Goal: Task Accomplishment & Management: Use online tool/utility

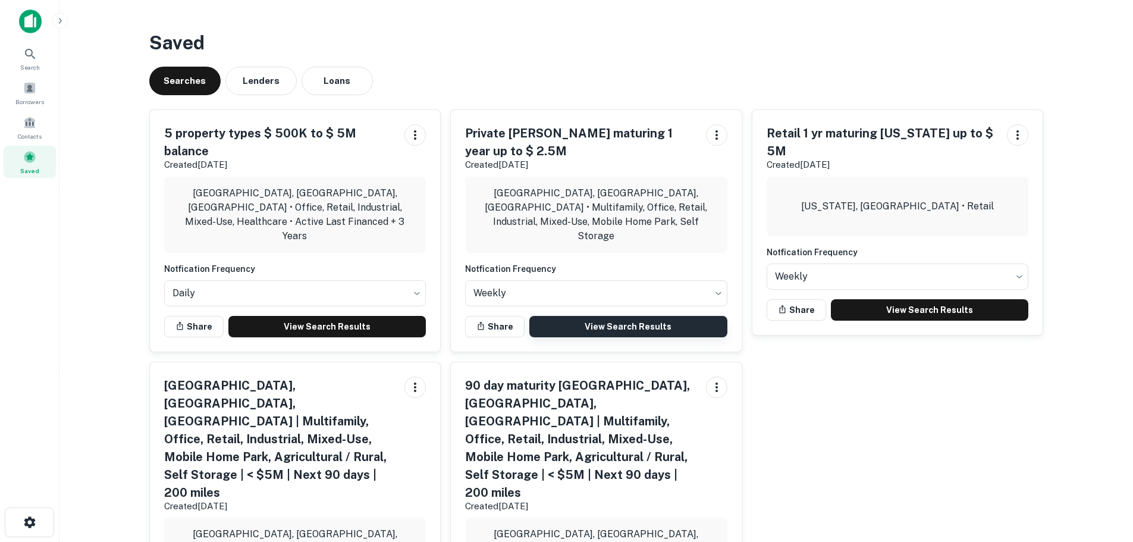
drag, startPoint x: 0, startPoint y: 0, endPoint x: 613, endPoint y: 309, distance: 686.3
click at [613, 316] on link "View Search Results" at bounding box center [628, 326] width 198 height 21
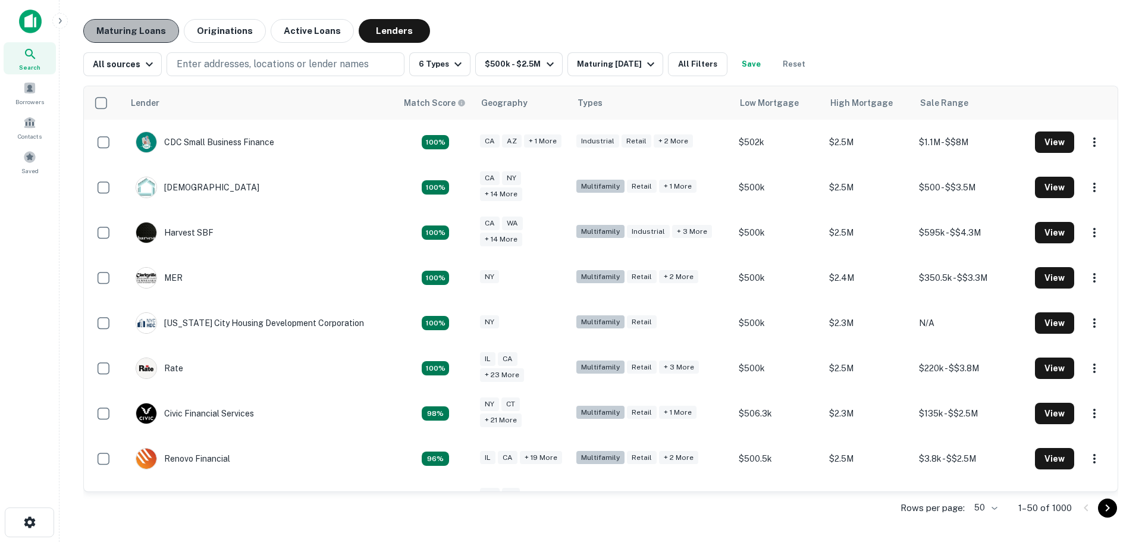
click at [164, 33] on button "Maturing Loans" at bounding box center [131, 31] width 96 height 24
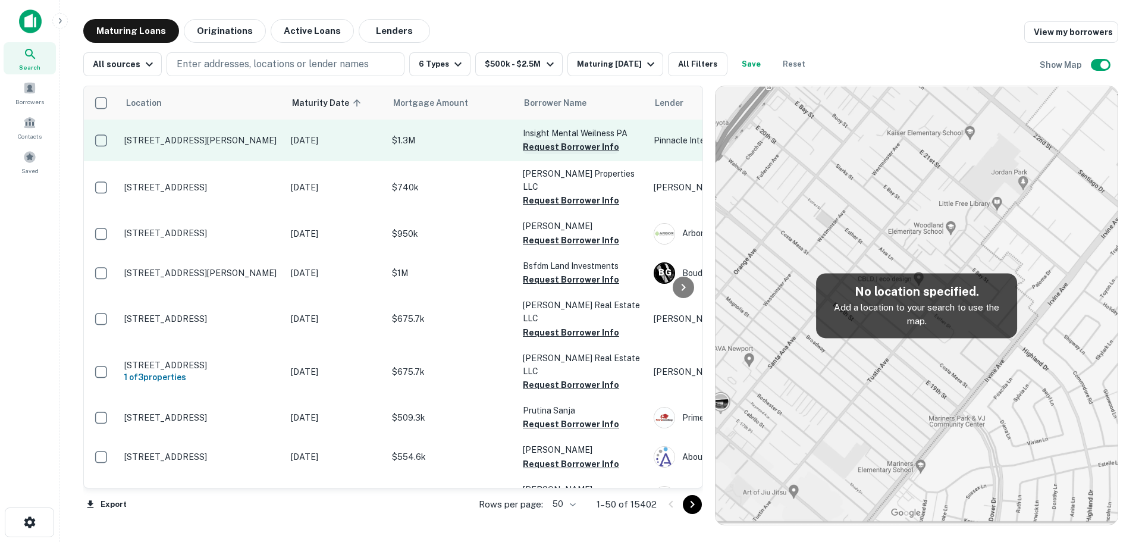
click at [566, 145] on button "Request Borrower Info" at bounding box center [571, 147] width 96 height 14
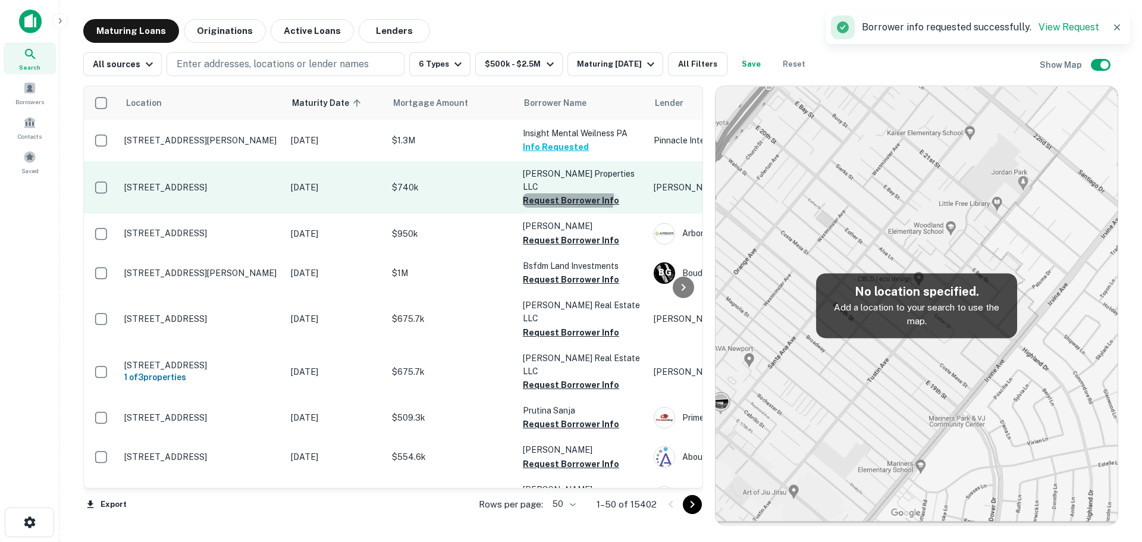
click at [560, 193] on button "Request Borrower Info" at bounding box center [571, 200] width 96 height 14
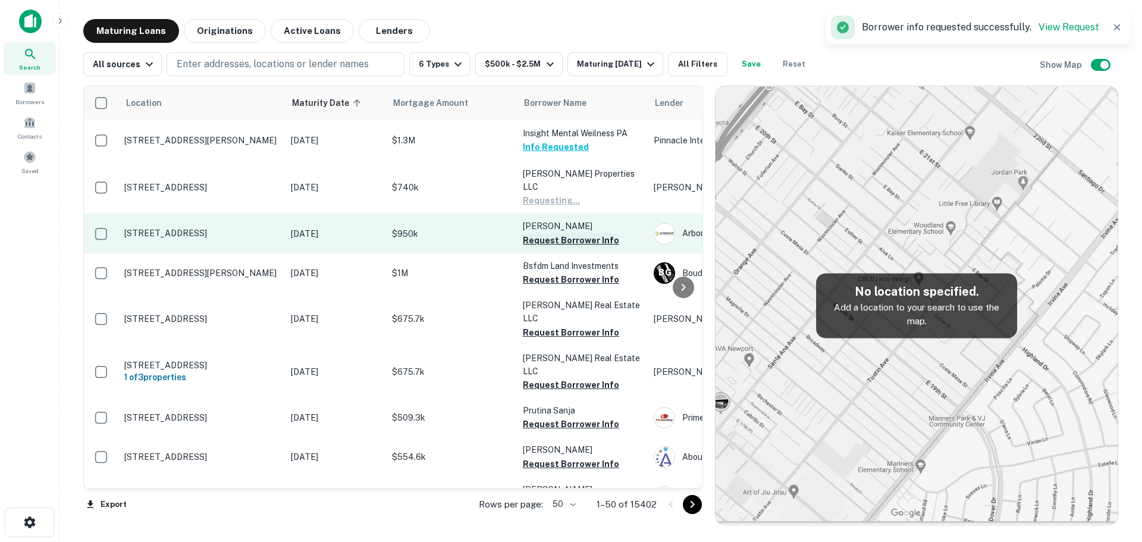
click at [558, 233] on button "Request Borrower Info" at bounding box center [571, 240] width 96 height 14
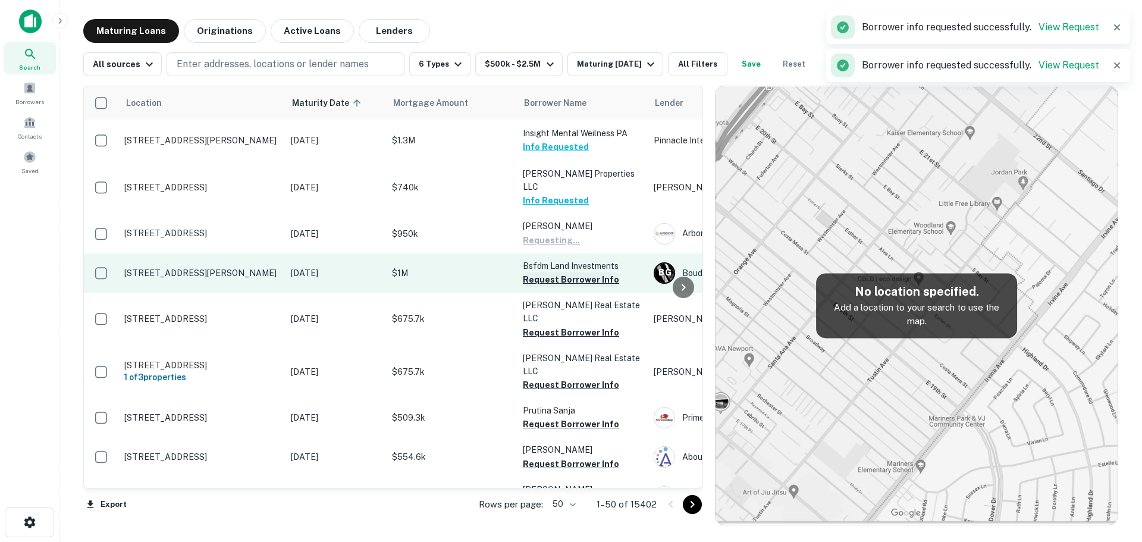
click at [553, 272] on button "Request Borrower Info" at bounding box center [571, 279] width 96 height 14
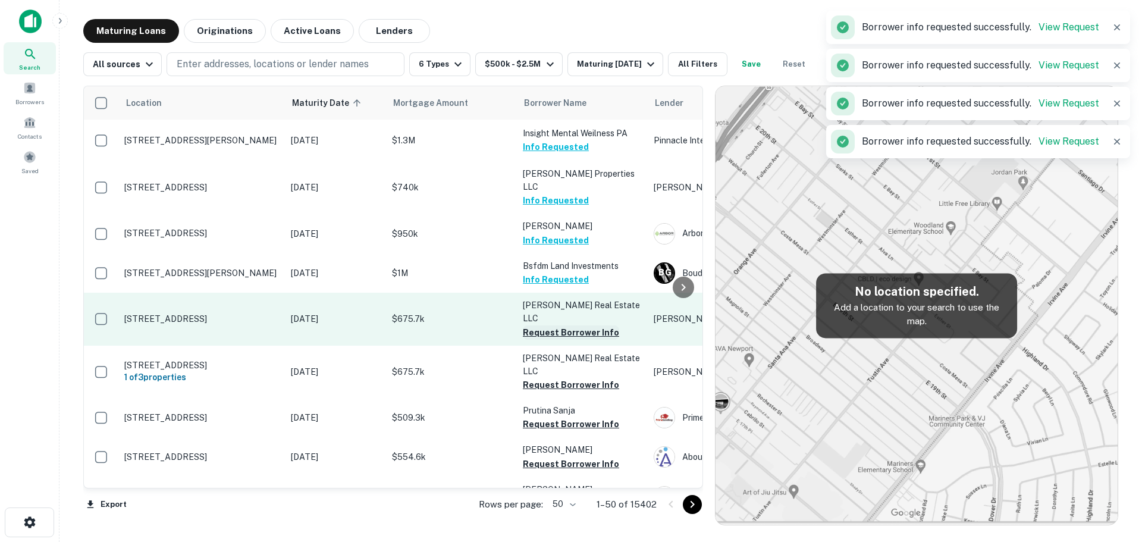
click at [552, 325] on button "Request Borrower Info" at bounding box center [571, 332] width 96 height 14
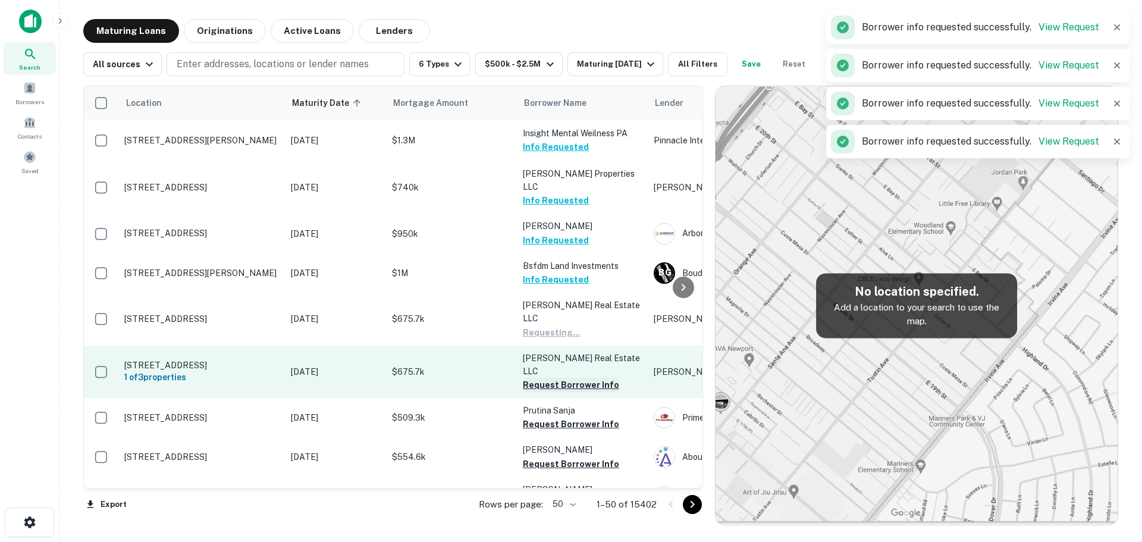
click at [566, 378] on button "Request Borrower Info" at bounding box center [571, 385] width 96 height 14
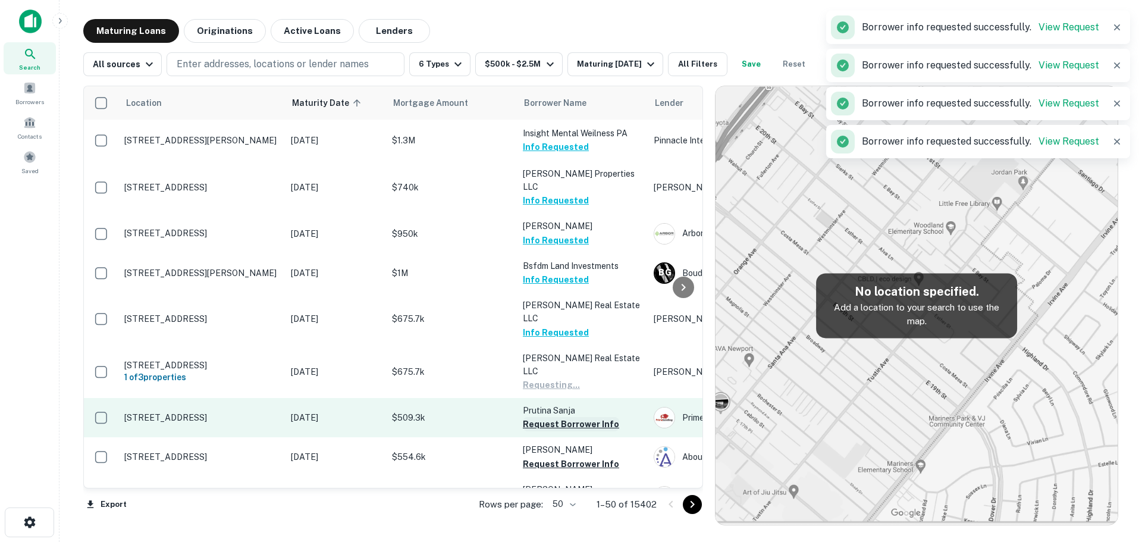
click at [557, 417] on button "Request Borrower Info" at bounding box center [571, 424] width 96 height 14
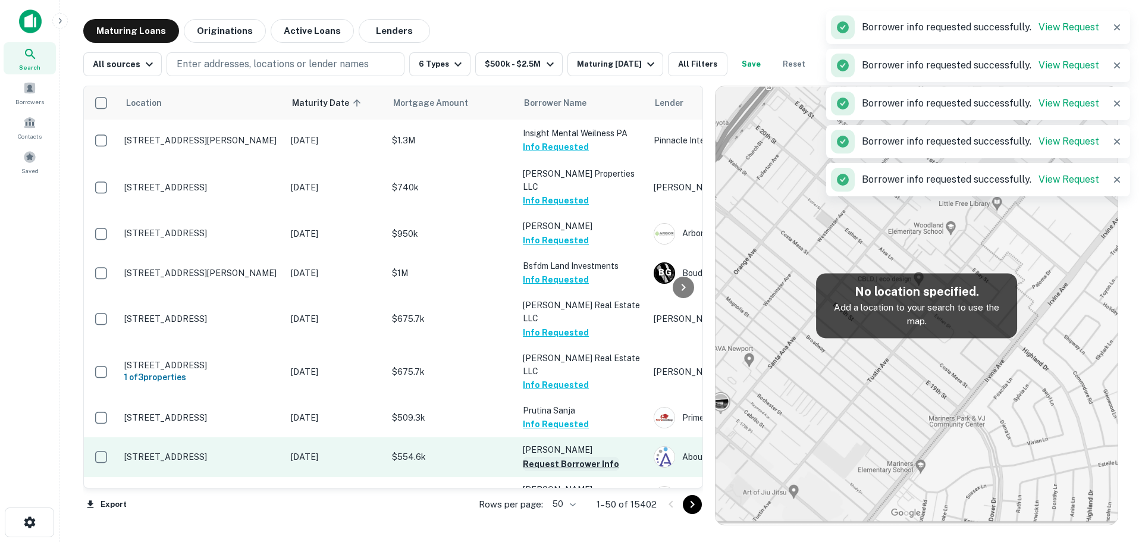
click at [548, 457] on button "Request Borrower Info" at bounding box center [571, 464] width 96 height 14
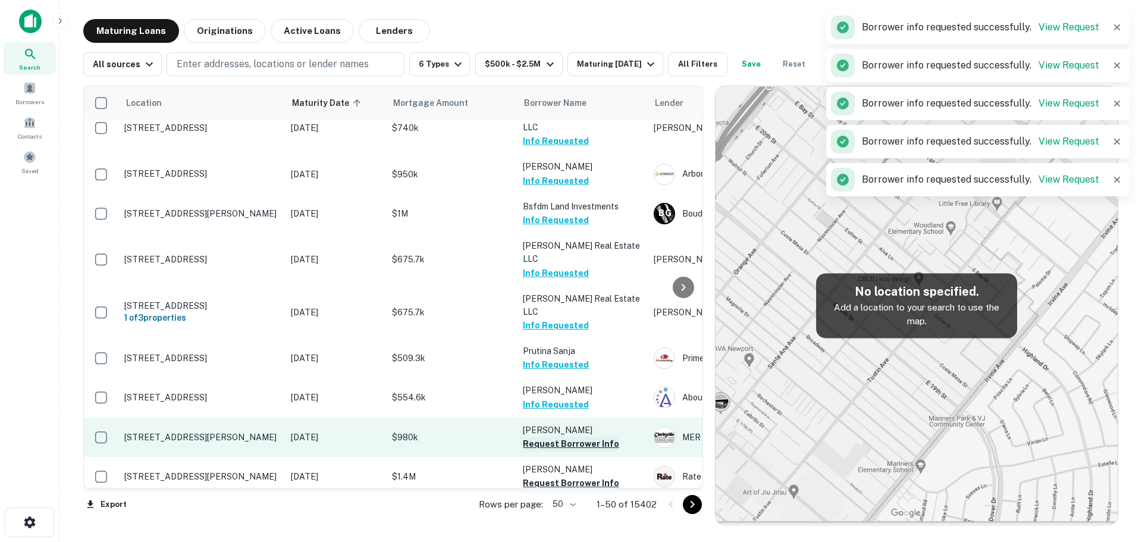
click at [555, 437] on button "Request Borrower Info" at bounding box center [571, 444] width 96 height 14
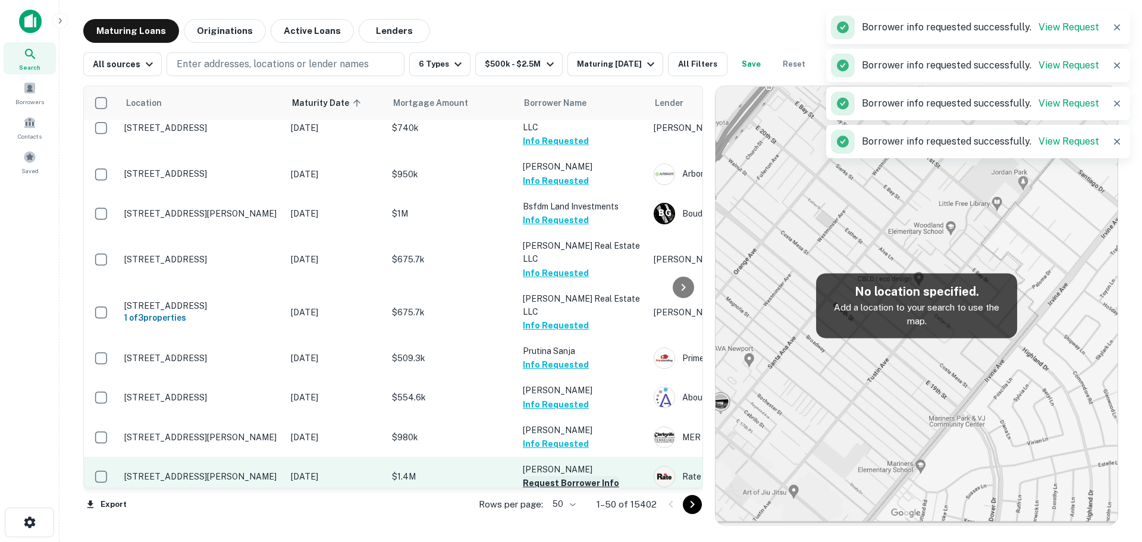
click at [554, 476] on button "Request Borrower Info" at bounding box center [571, 483] width 96 height 14
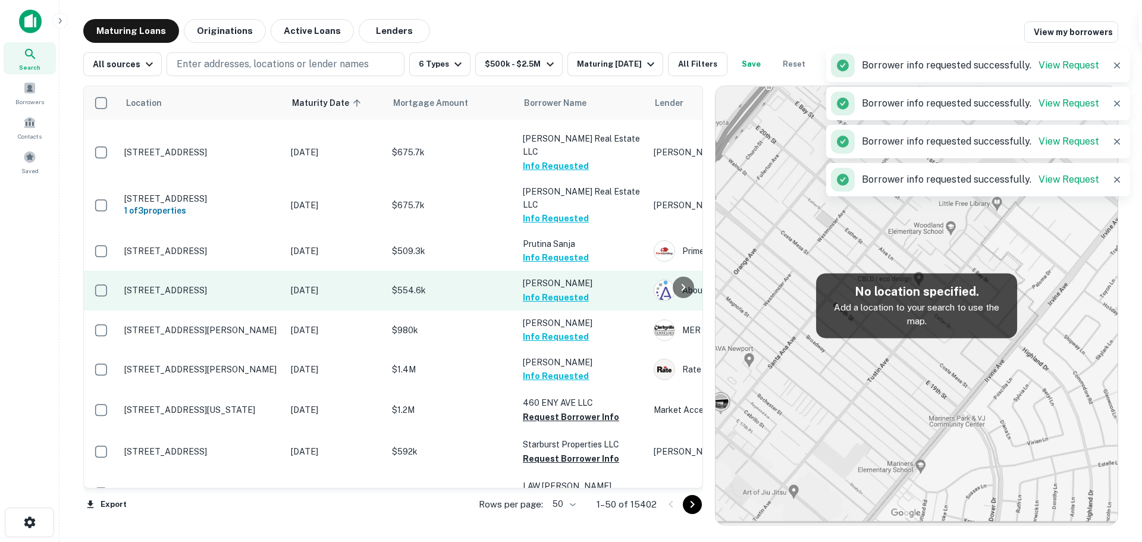
scroll to position [178, 0]
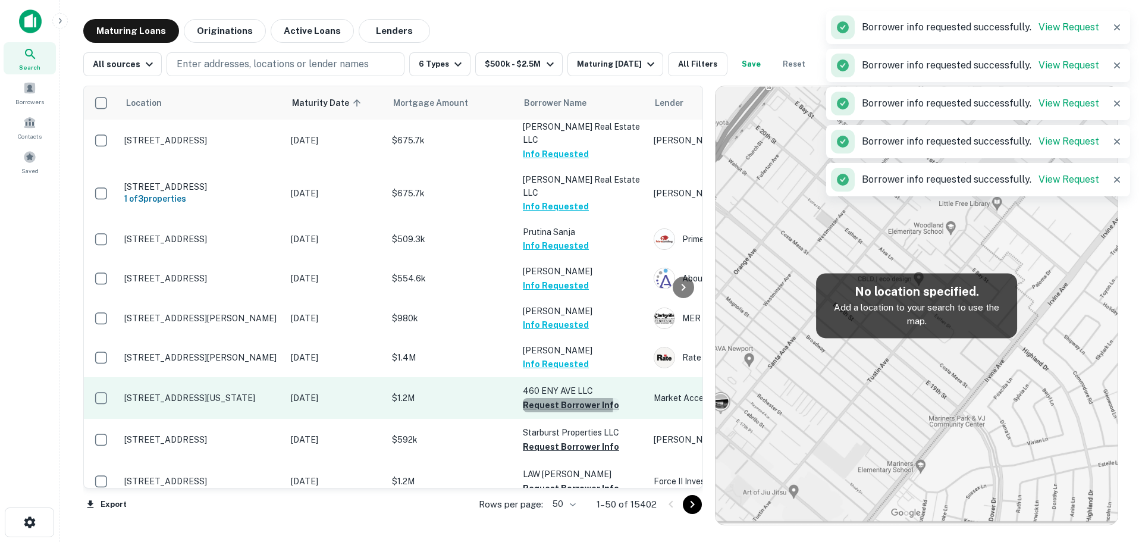
click at [549, 398] on button "Request Borrower Info" at bounding box center [571, 405] width 96 height 14
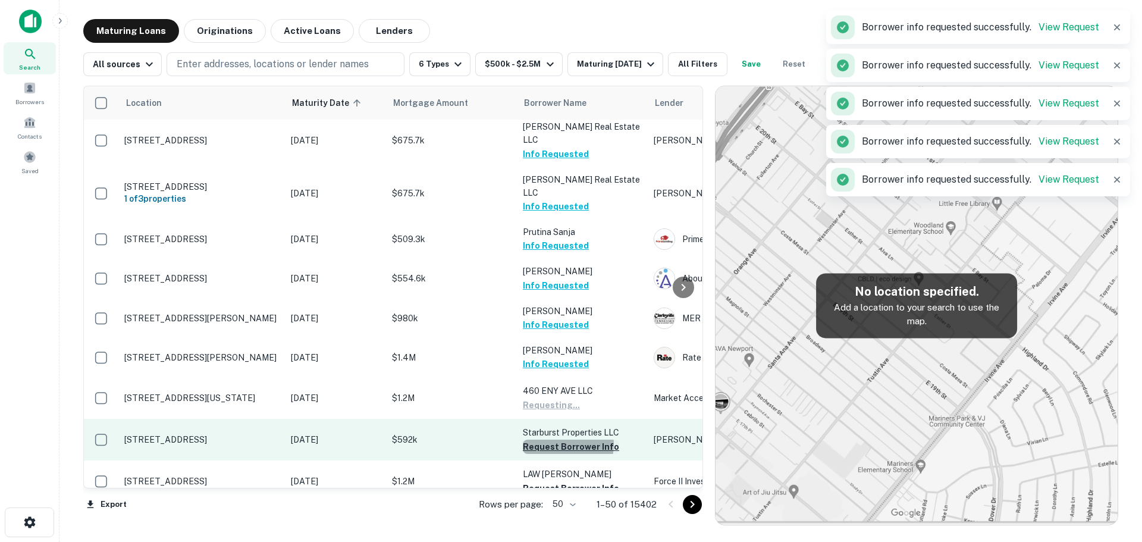
click at [556, 440] on button "Request Borrower Info" at bounding box center [571, 447] width 96 height 14
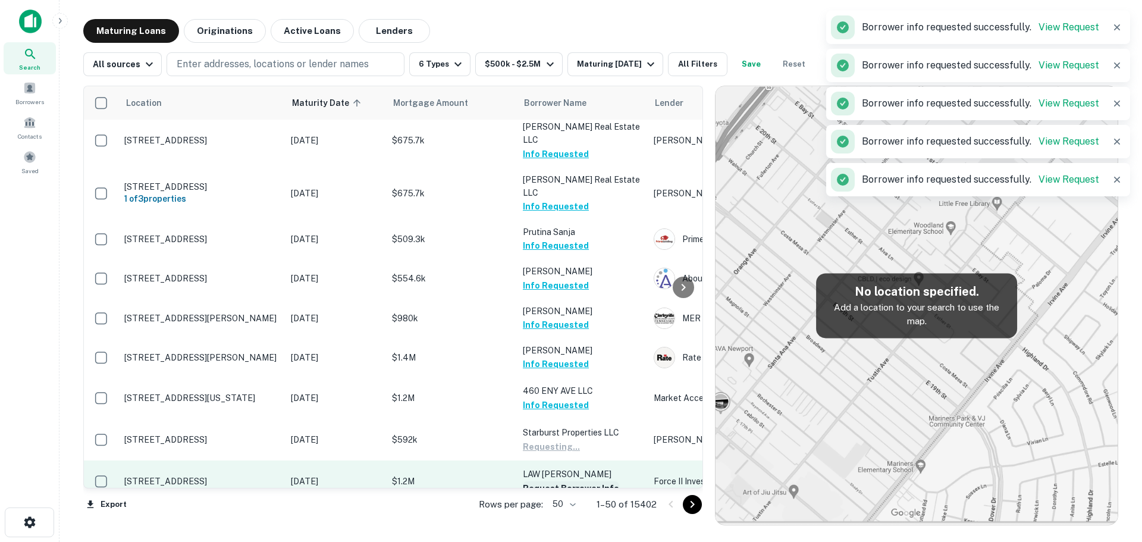
click at [562, 481] on button "Request Borrower Info" at bounding box center [571, 488] width 96 height 14
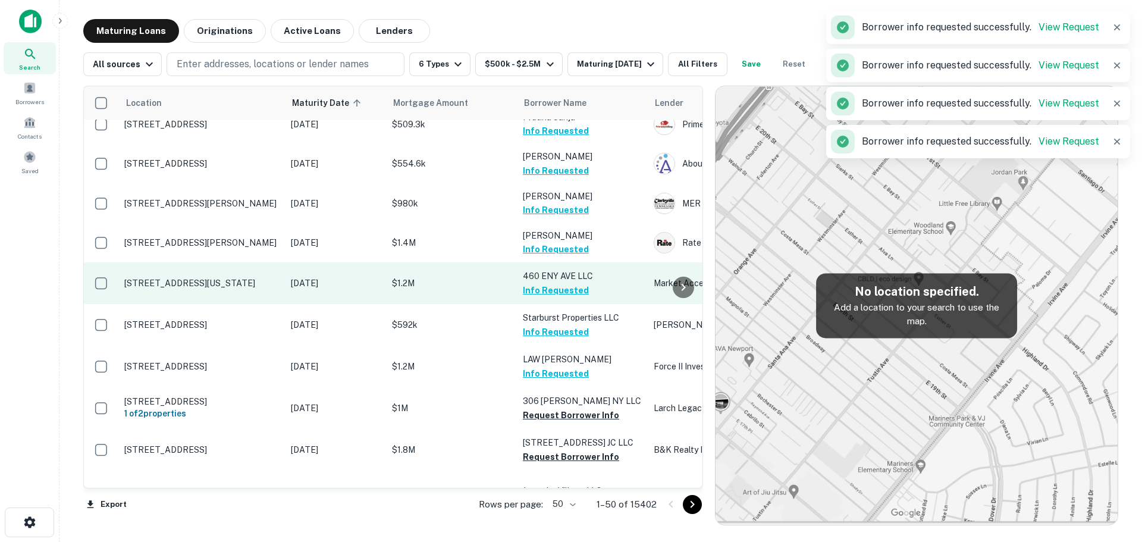
scroll to position [297, 0]
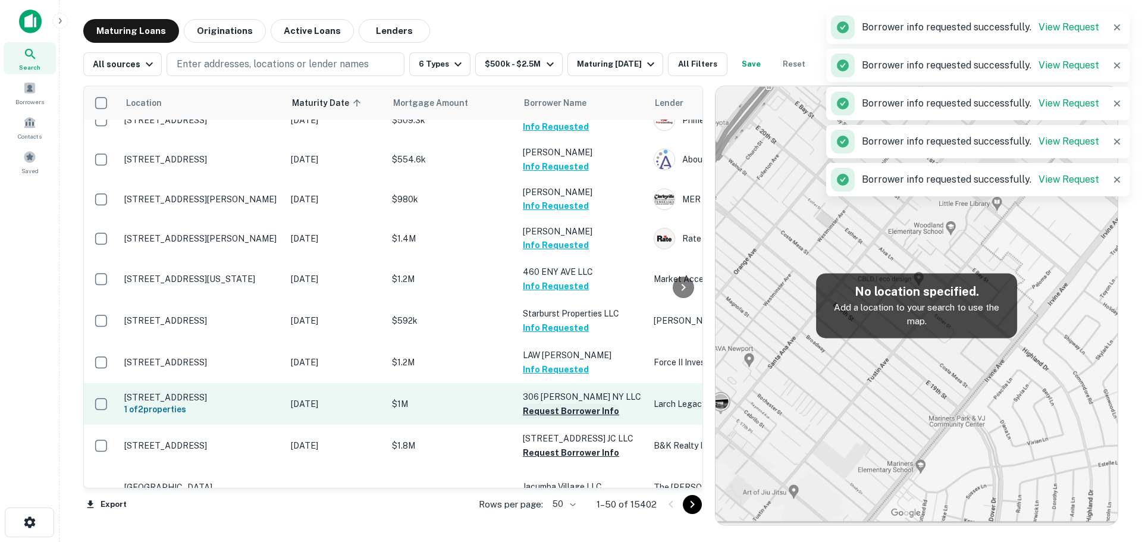
click at [554, 404] on button "Request Borrower Info" at bounding box center [571, 411] width 96 height 14
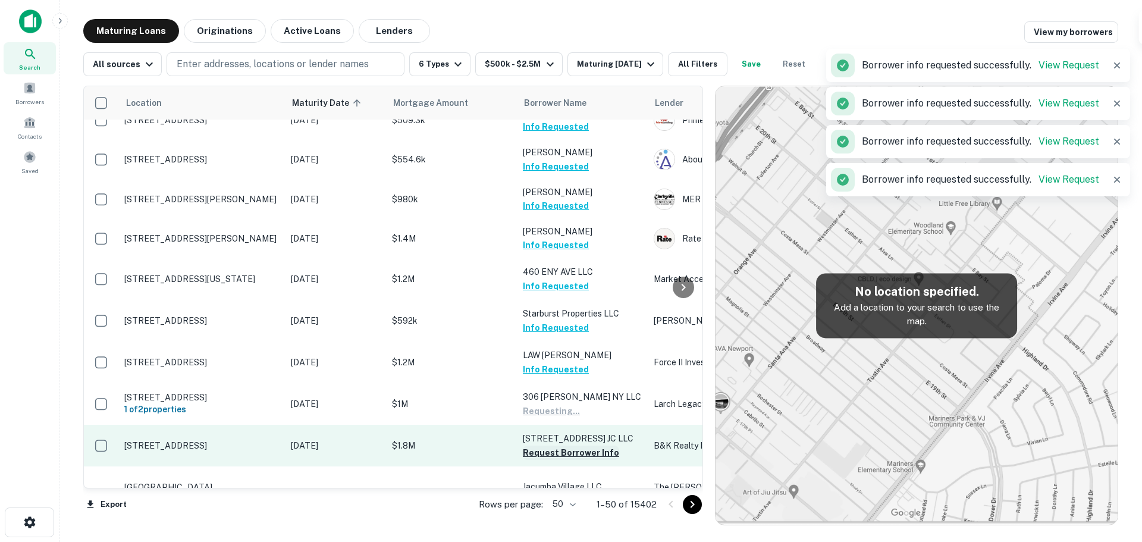
click at [564, 446] on button "Request Borrower Info" at bounding box center [571, 453] width 96 height 14
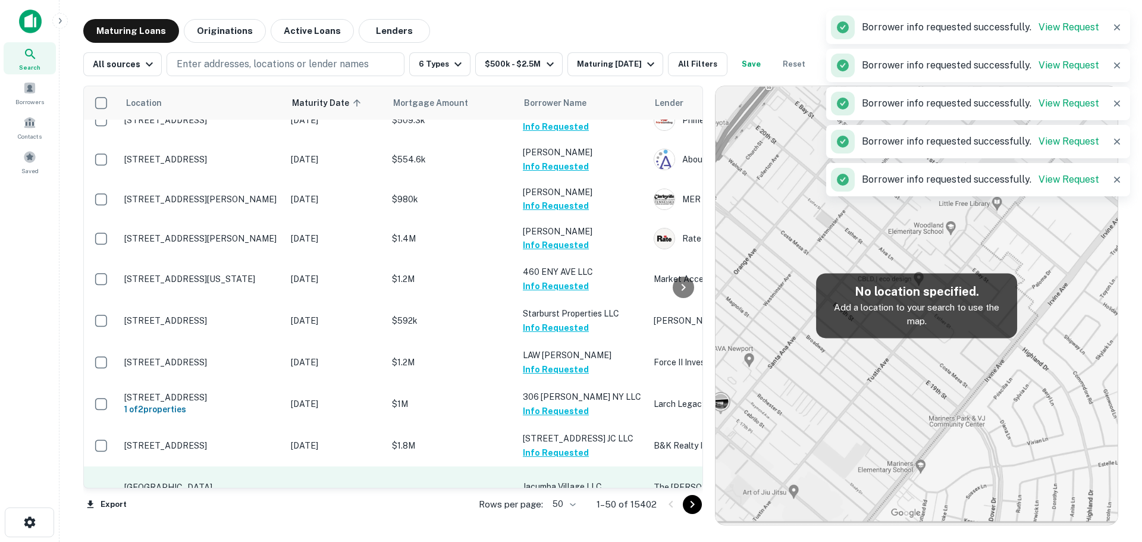
click at [551, 494] on button "Request Borrower Info" at bounding box center [571, 501] width 96 height 14
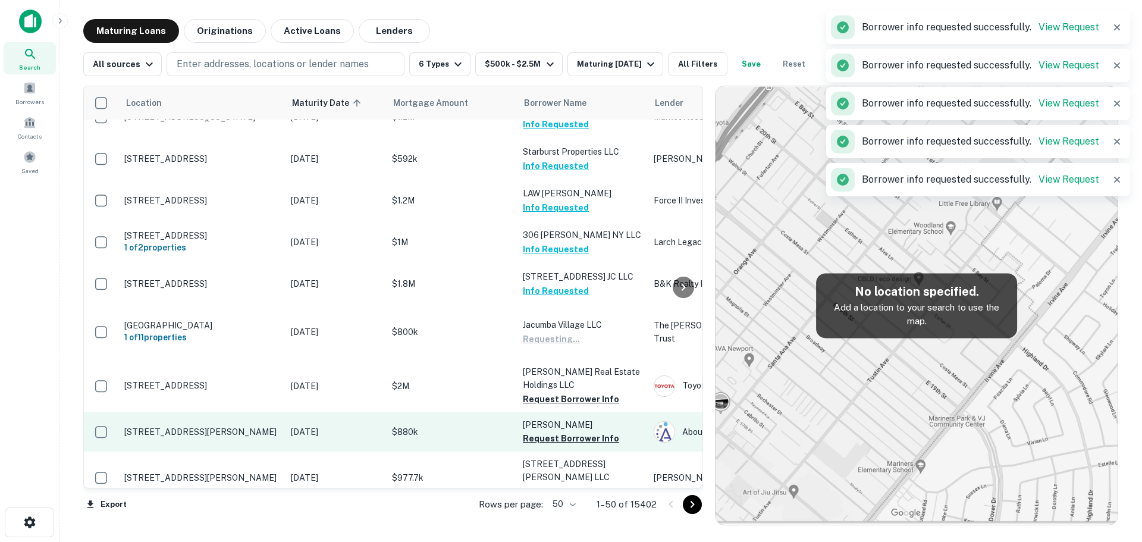
scroll to position [476, 0]
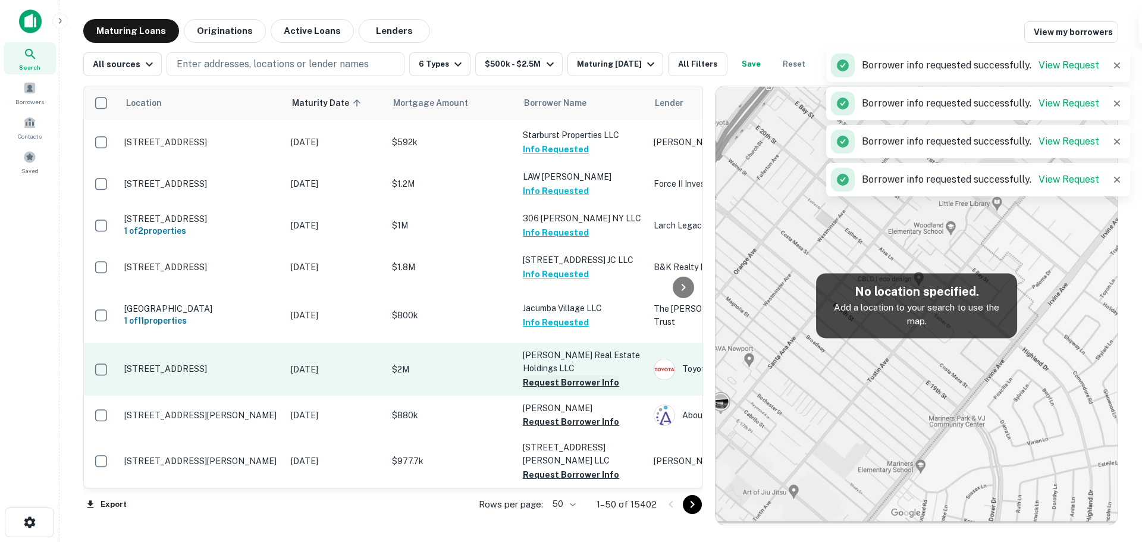
click at [587, 375] on button "Request Borrower Info" at bounding box center [571, 382] width 96 height 14
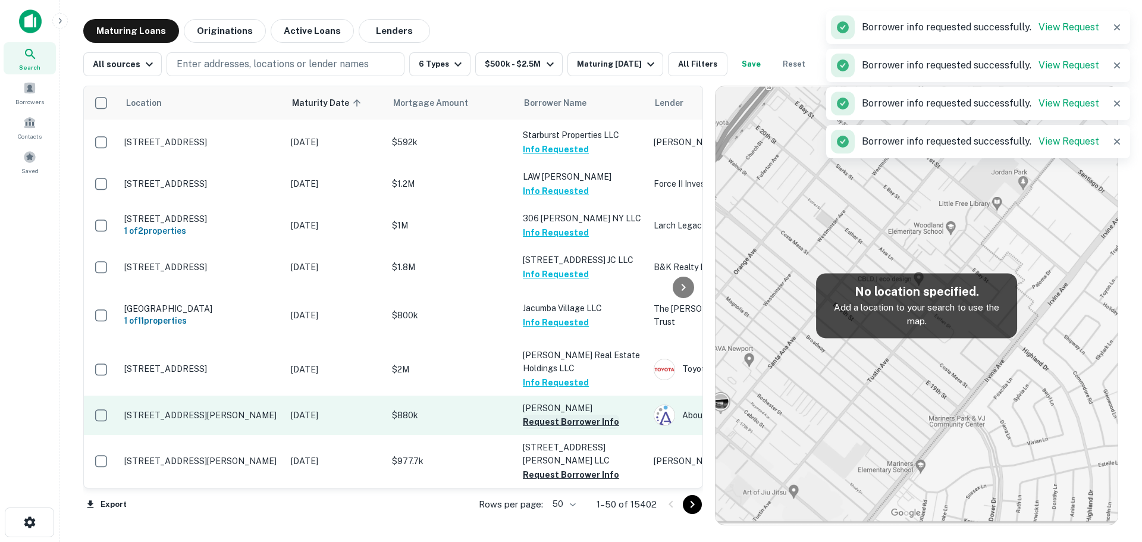
click at [570, 415] on button "Request Borrower Info" at bounding box center [571, 422] width 96 height 14
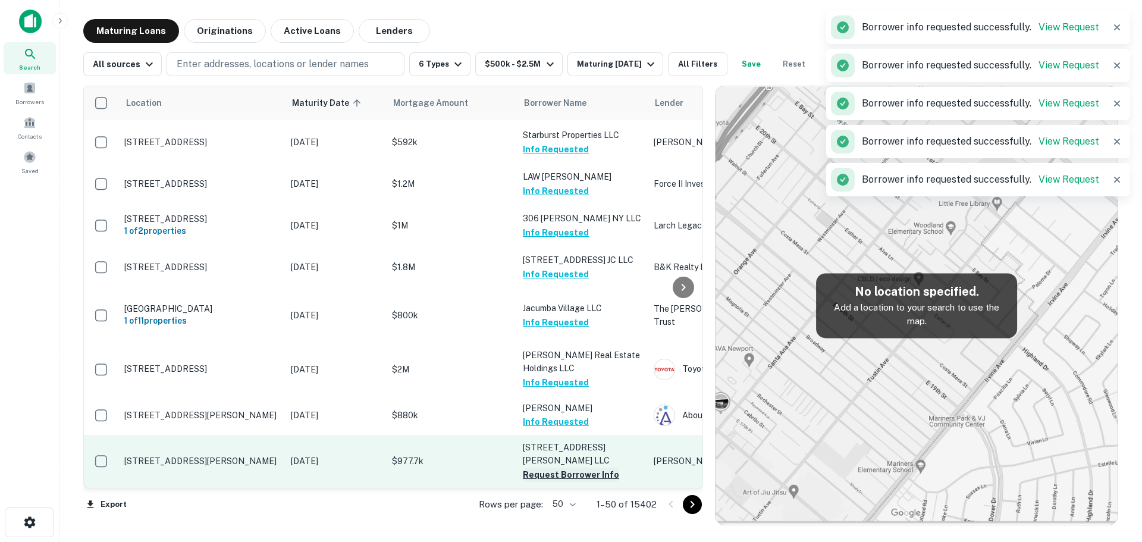
click at [556, 468] on button "Request Borrower Info" at bounding box center [571, 475] width 96 height 14
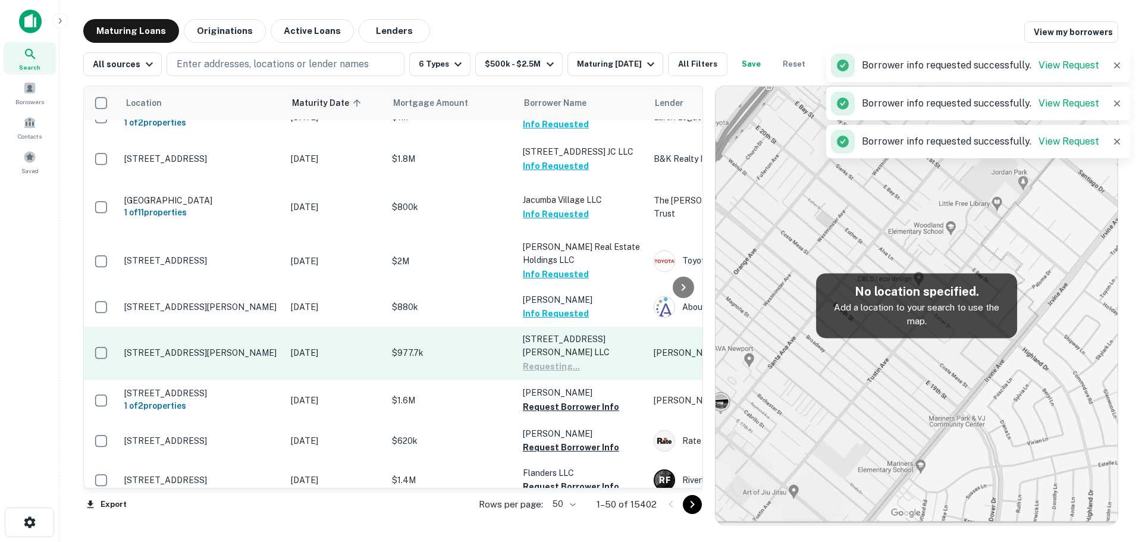
scroll to position [595, 0]
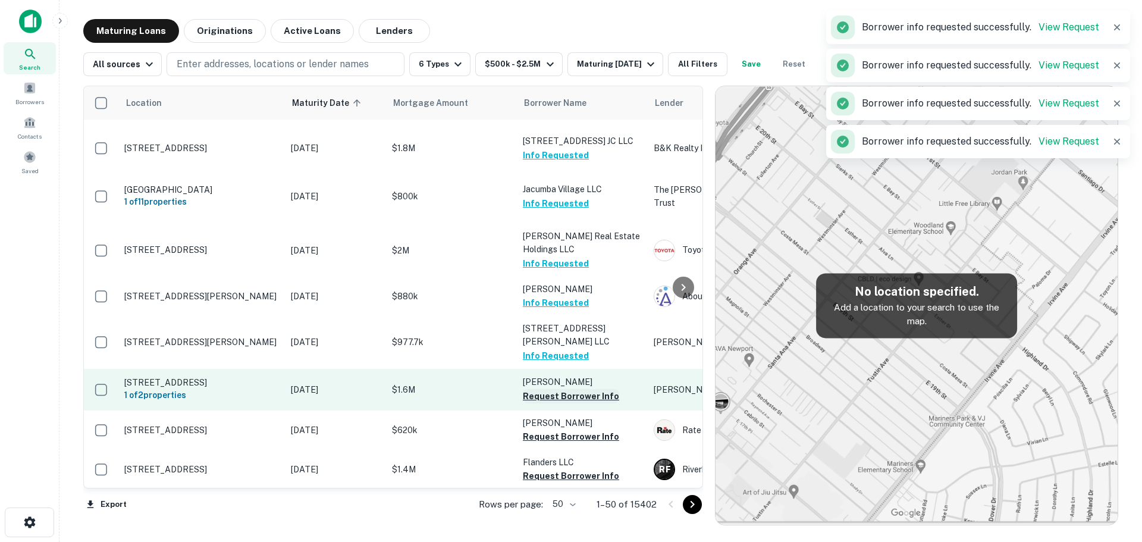
click at [585, 389] on button "Request Borrower Info" at bounding box center [571, 396] width 96 height 14
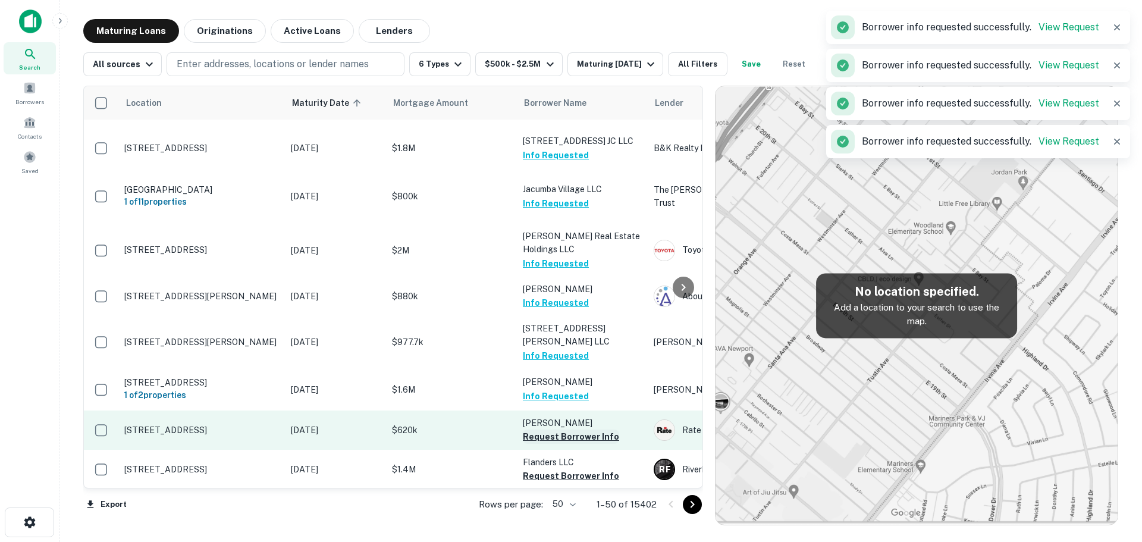
click at [562, 429] on button "Request Borrower Info" at bounding box center [571, 436] width 96 height 14
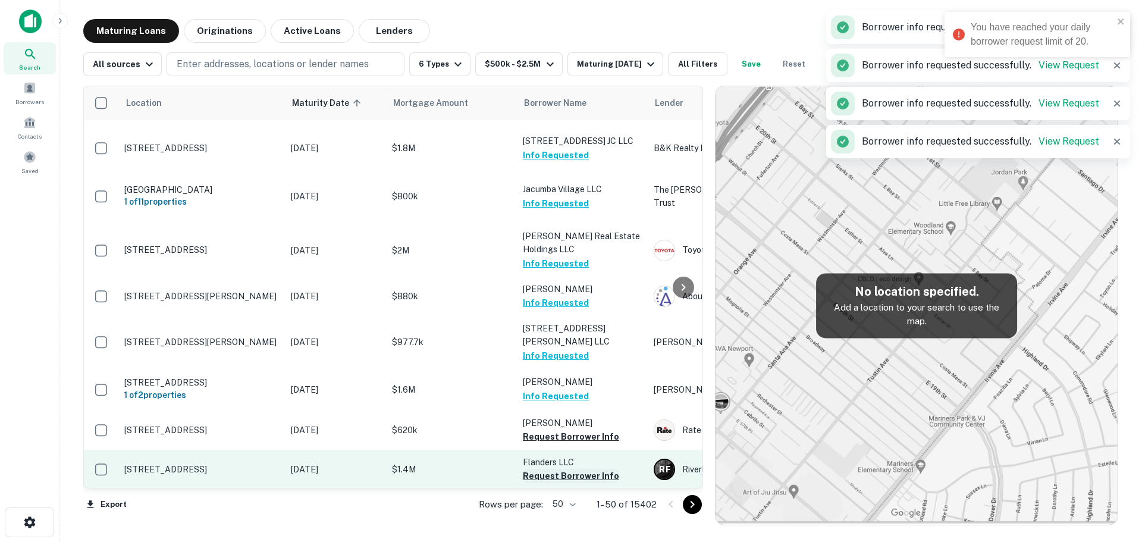
click at [559, 469] on button "Request Borrower Info" at bounding box center [571, 476] width 96 height 14
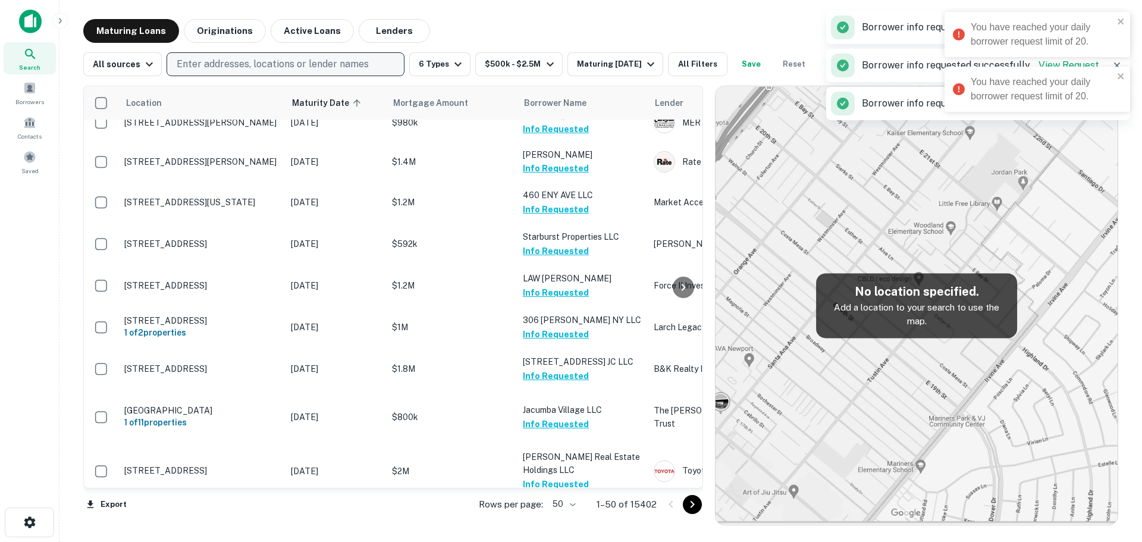
scroll to position [357, 0]
